Goal: Use online tool/utility: Utilize a website feature to perform a specific function

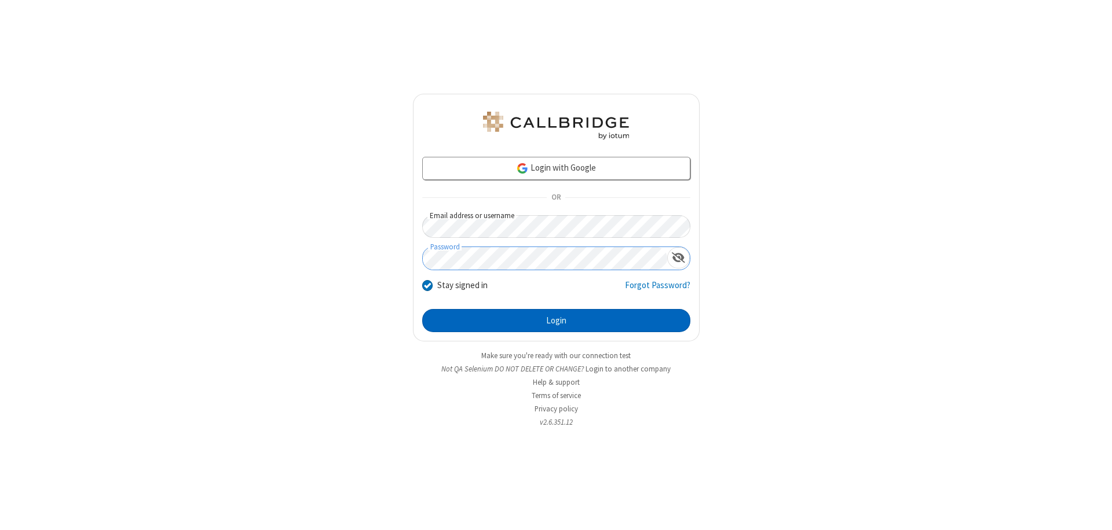
click at [556, 321] on button "Login" at bounding box center [556, 320] width 268 height 23
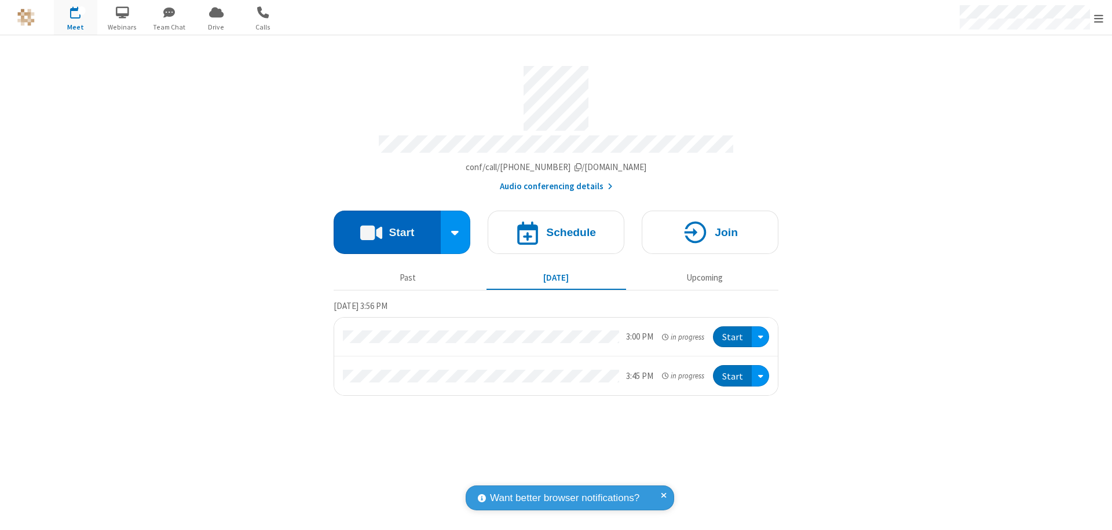
click at [387, 227] on button "Start" at bounding box center [386, 232] width 107 height 43
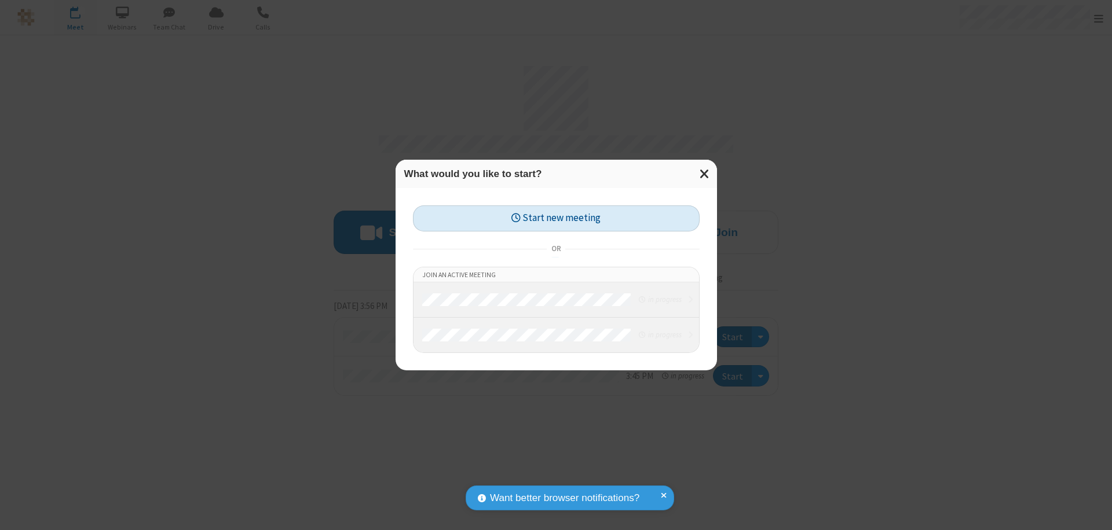
click at [556, 218] on button "Start new meeting" at bounding box center [556, 219] width 287 height 26
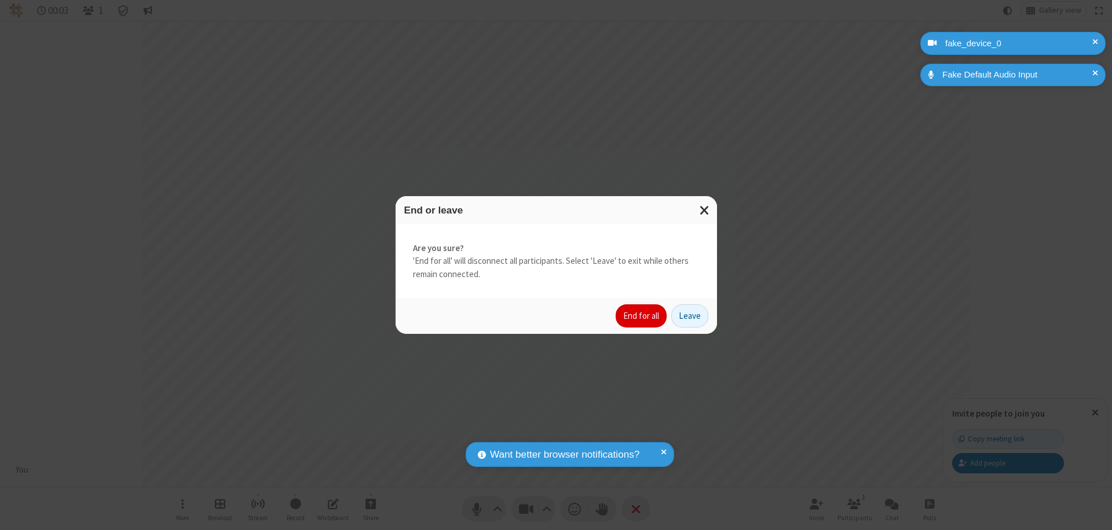
click at [642, 316] on button "End for all" at bounding box center [640, 316] width 51 height 23
